Goal: Information Seeking & Learning: Learn about a topic

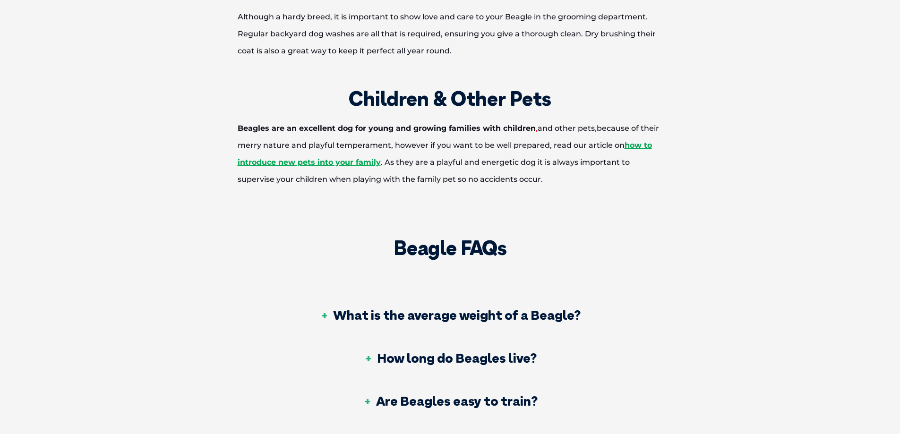
scroll to position [3072, 0]
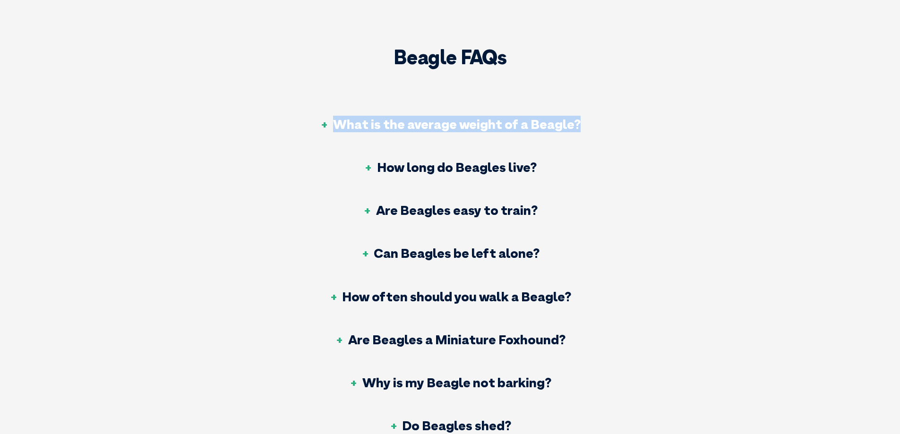
drag, startPoint x: 336, startPoint y: 122, endPoint x: 581, endPoint y: 118, distance: 244.8
click at [581, 118] on div "What is the average weight of a Beagle?" at bounding box center [449, 124] width 399 height 43
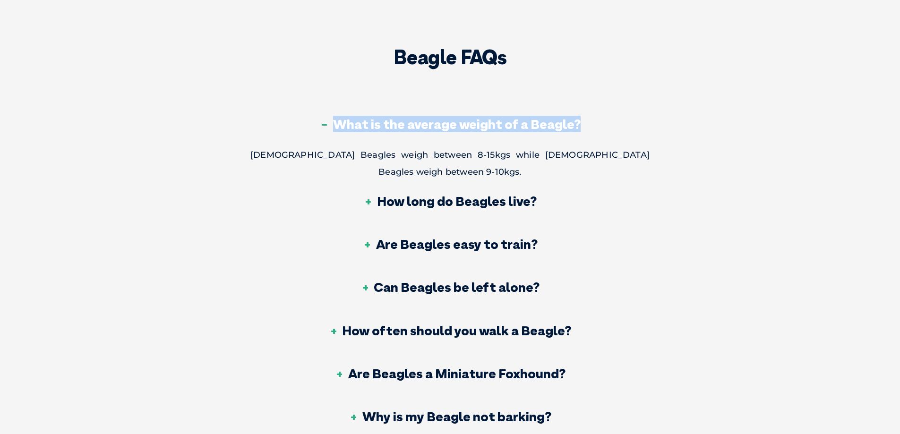
copy h3 "What is the average weight of a Beagle?"
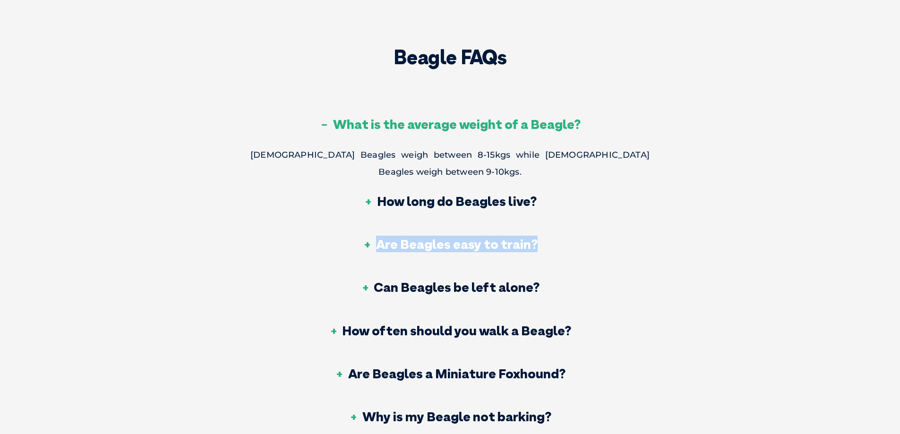
drag, startPoint x: 380, startPoint y: 230, endPoint x: 533, endPoint y: 233, distance: 152.7
click at [533, 238] on h3 "Are Beagles easy to train?" at bounding box center [450, 244] width 175 height 13
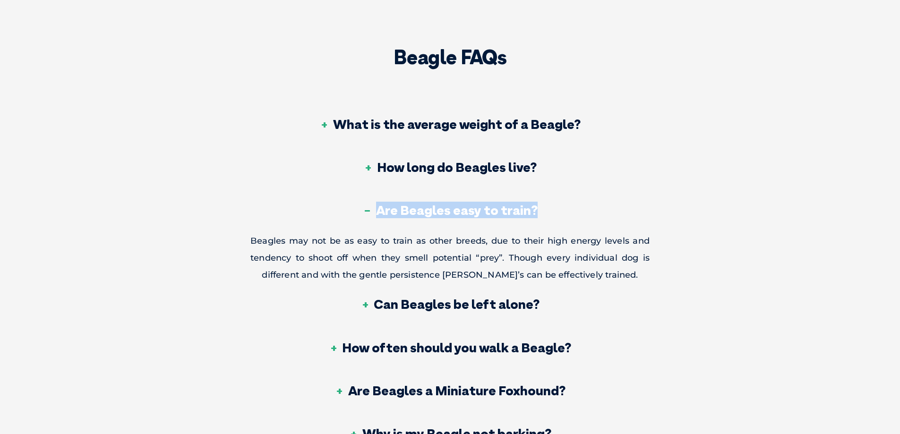
copy h3 "Are Beagles easy to train?"
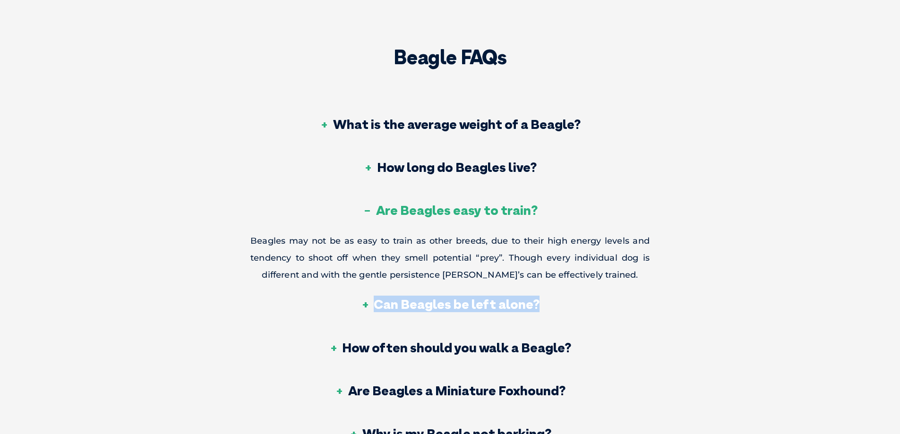
drag, startPoint x: 377, startPoint y: 302, endPoint x: 546, endPoint y: 314, distance: 170.1
click at [546, 314] on div "Can Beagles be left alone?" at bounding box center [449, 305] width 399 height 43
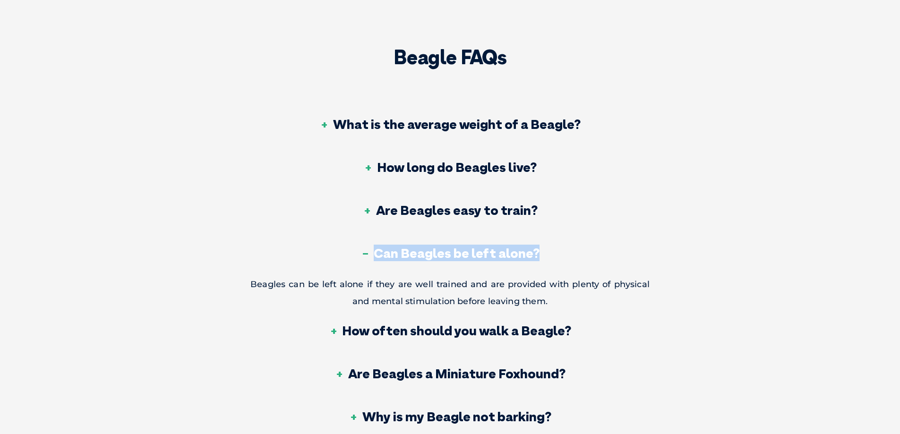
copy h3 "Can Beagles be left alone?"
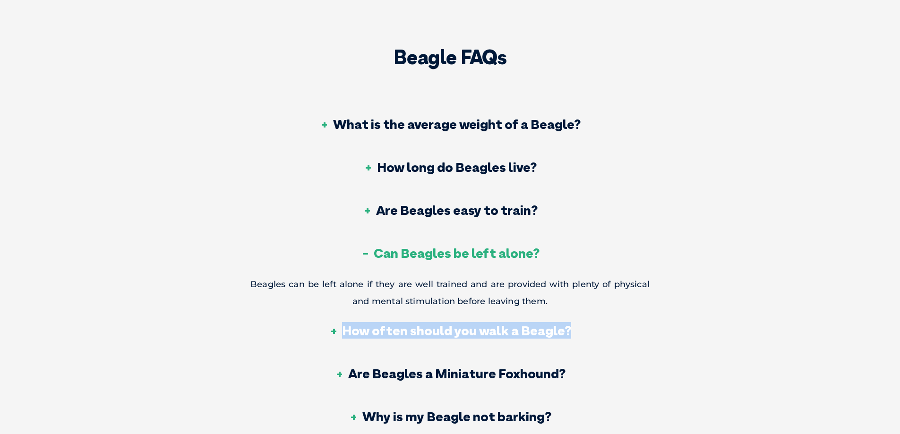
drag, startPoint x: 345, startPoint y: 328, endPoint x: 579, endPoint y: 336, distance: 235.0
click at [579, 336] on div "How often should you walk a Beagle?" at bounding box center [449, 331] width 399 height 43
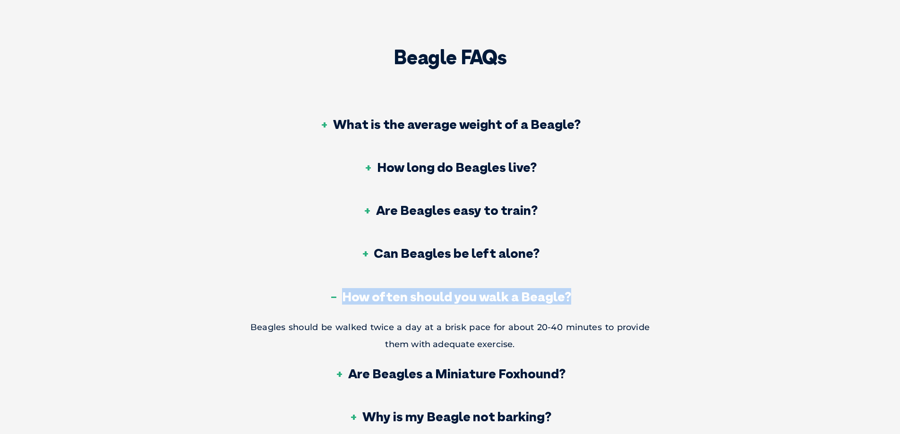
copy h3 "How often should you walk a Beagle?"
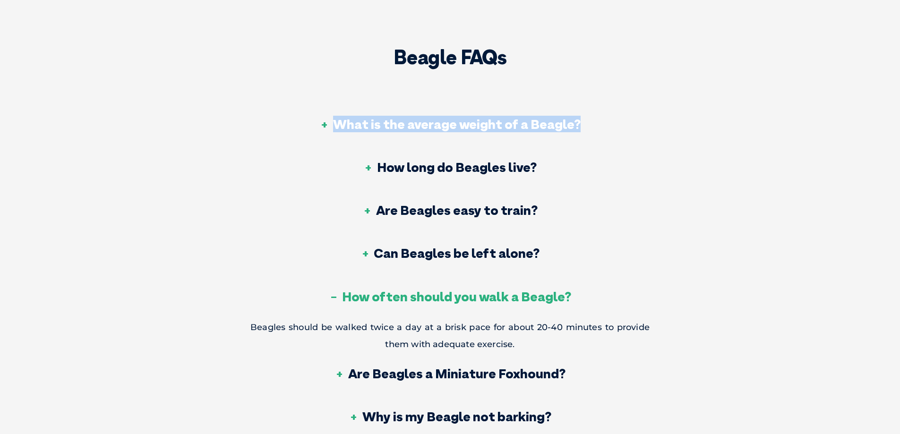
drag, startPoint x: 338, startPoint y: 123, endPoint x: 605, endPoint y: 125, distance: 266.5
click at [605, 125] on div "What is the average weight of a Beagle?" at bounding box center [449, 124] width 399 height 43
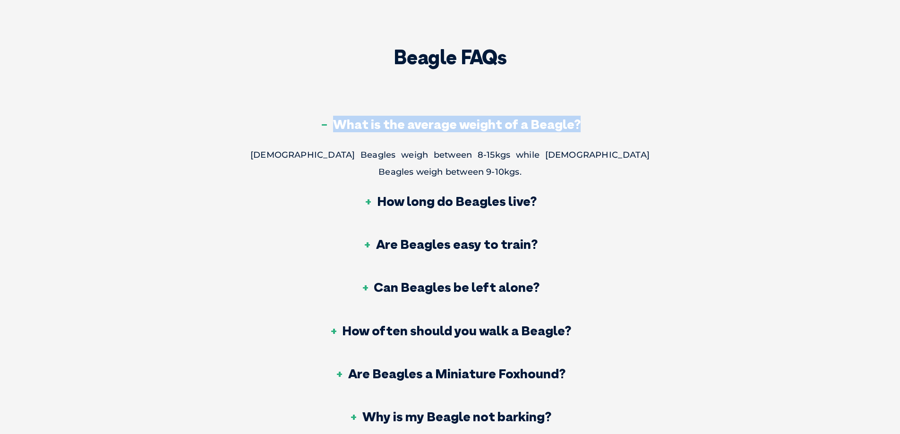
copy h3 "What is the average weight of a Beagle?"
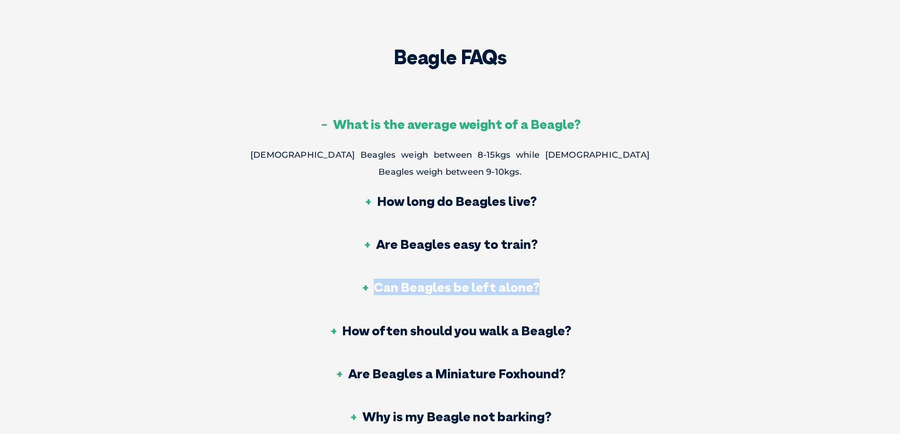
drag, startPoint x: 375, startPoint y: 269, endPoint x: 624, endPoint y: 277, distance: 249.2
click at [624, 277] on div "Can Beagles be left alone?" at bounding box center [449, 288] width 399 height 43
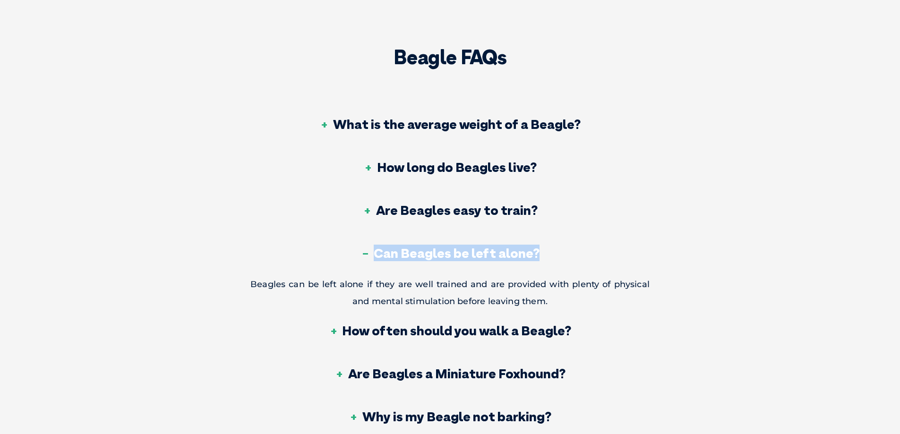
copy h3 "Can Beagles be left alone?"
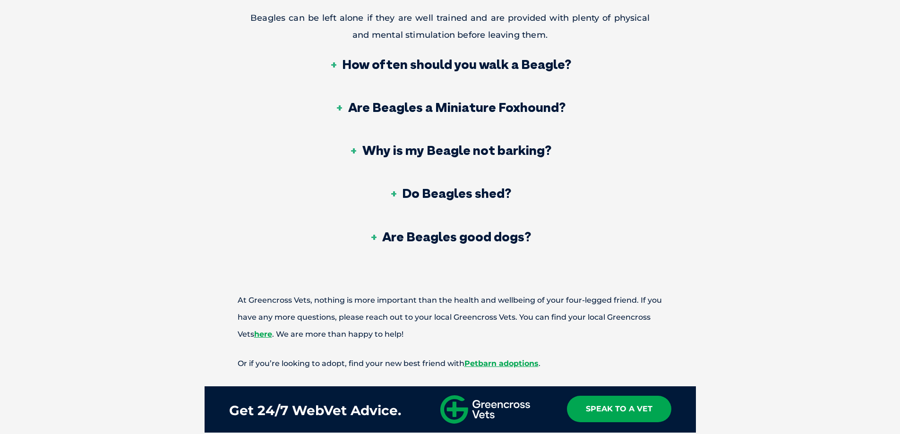
scroll to position [3355, 0]
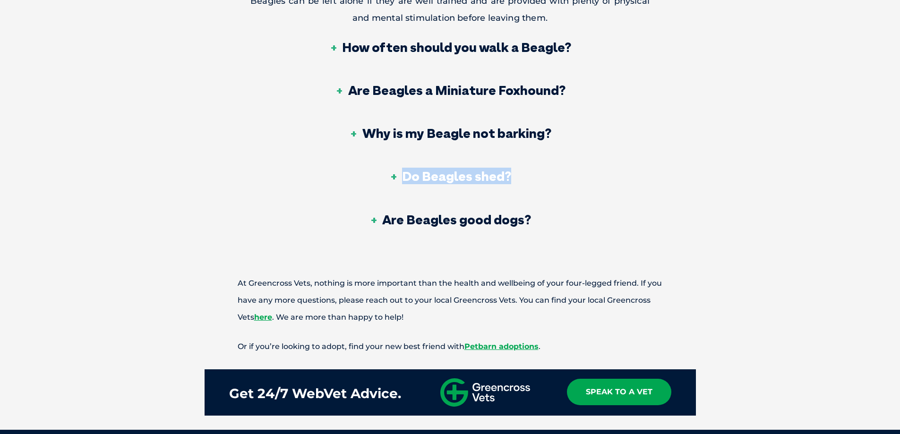
drag, startPoint x: 406, startPoint y: 175, endPoint x: 520, endPoint y: 175, distance: 113.9
click at [520, 175] on div "Do Beagles shed?" at bounding box center [449, 176] width 399 height 43
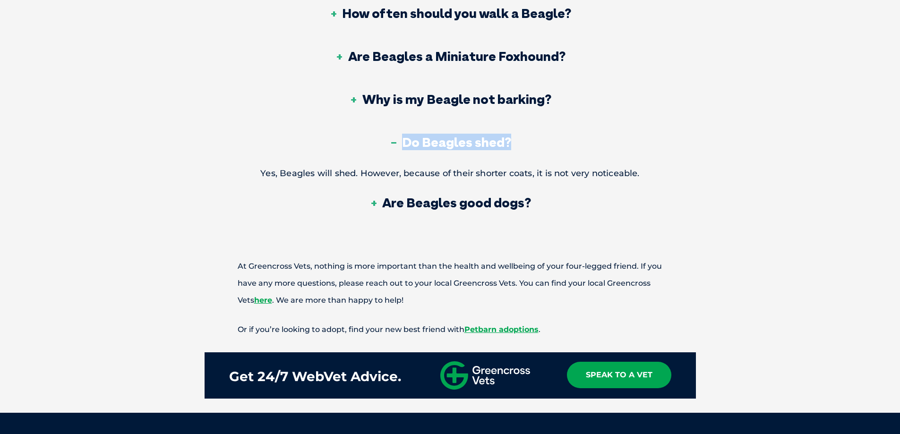
copy h3 "Do Beagles shed?"
